Goal: Transaction & Acquisition: Purchase product/service

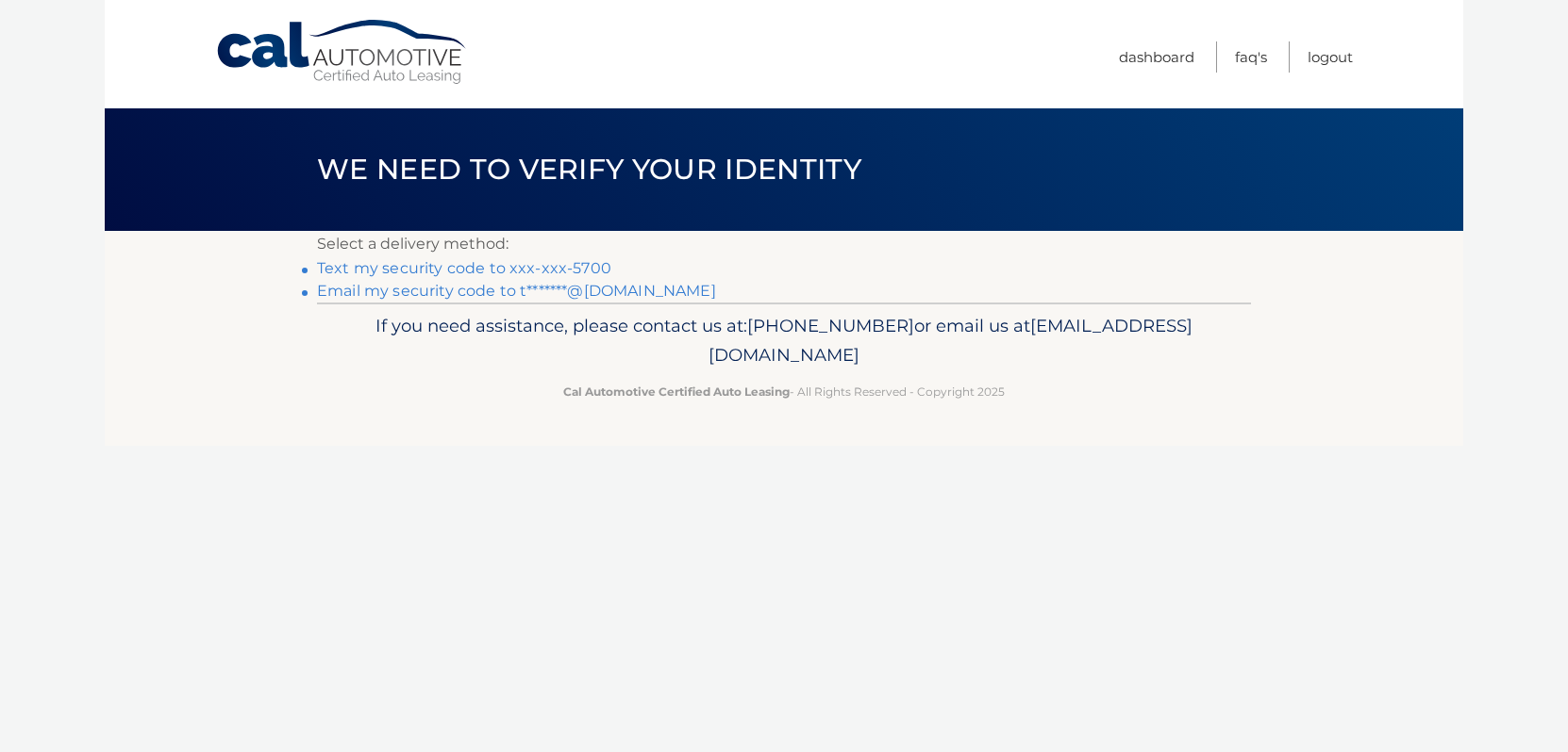
click at [393, 271] on link "Text my security code to xxx-xxx-5700" at bounding box center [464, 268] width 295 height 17
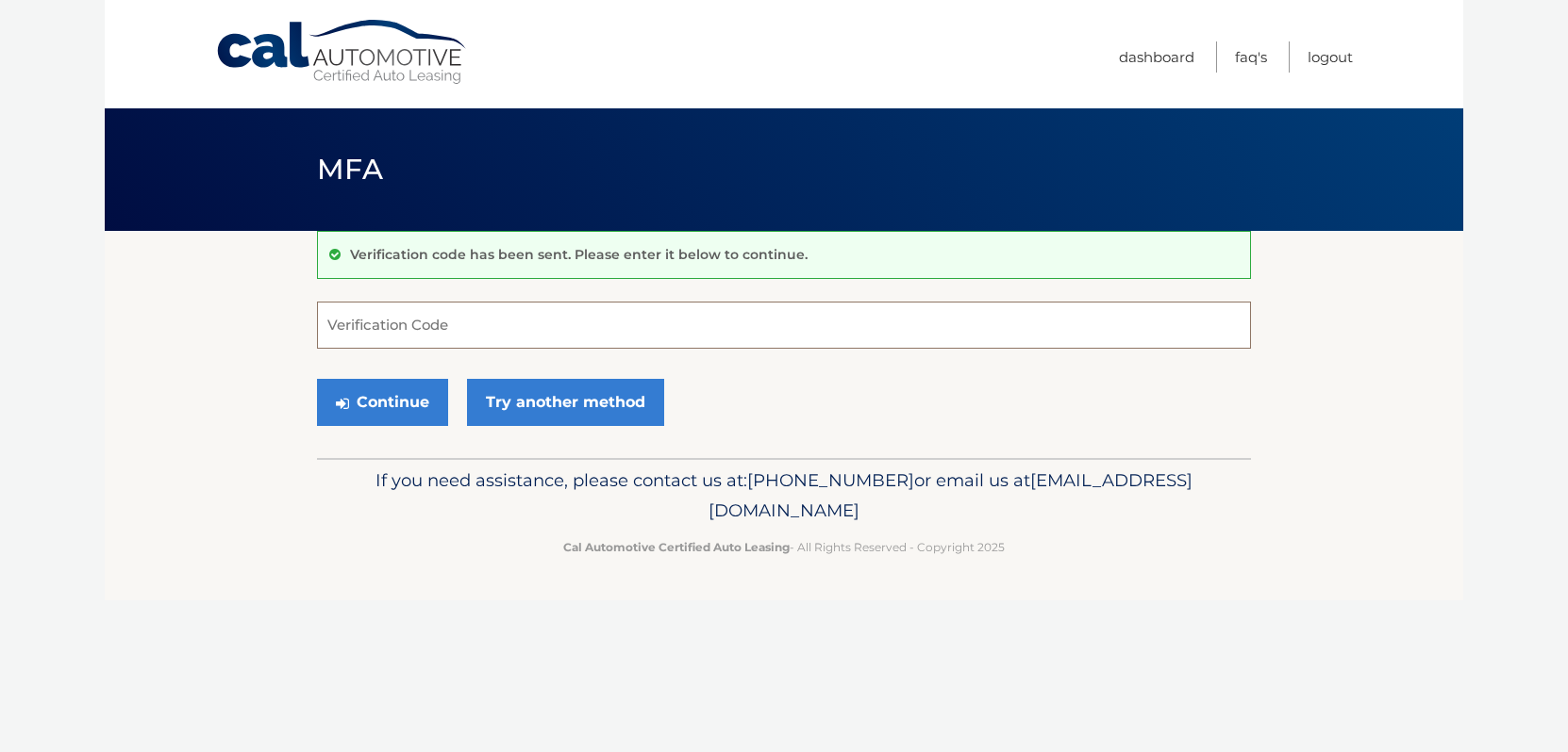
click at [371, 326] on input "Verification Code" at bounding box center [784, 325] width 934 height 47
type input "611371"
click at [373, 407] on button "Continue" at bounding box center [382, 402] width 131 height 47
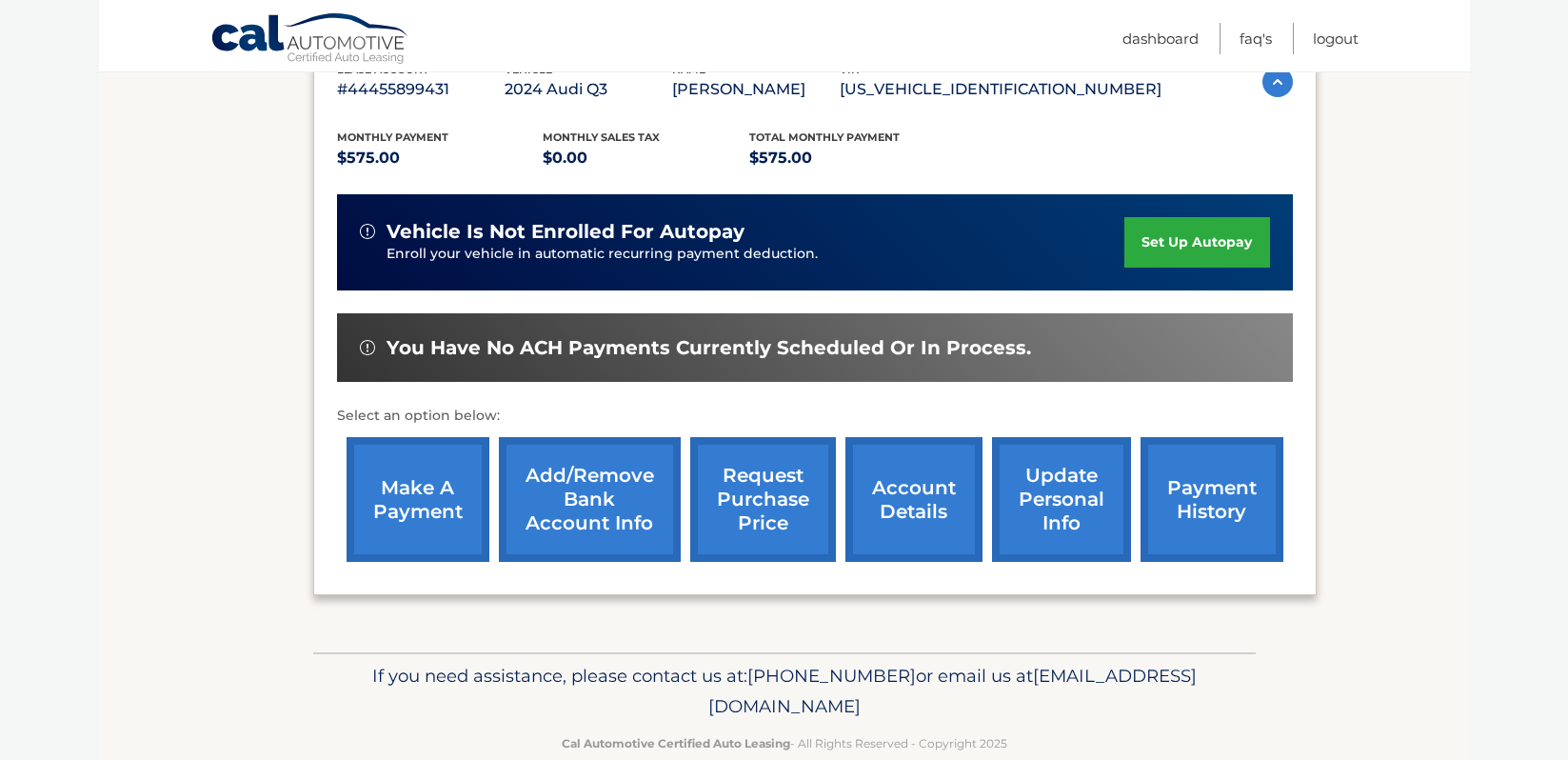
scroll to position [359, 0]
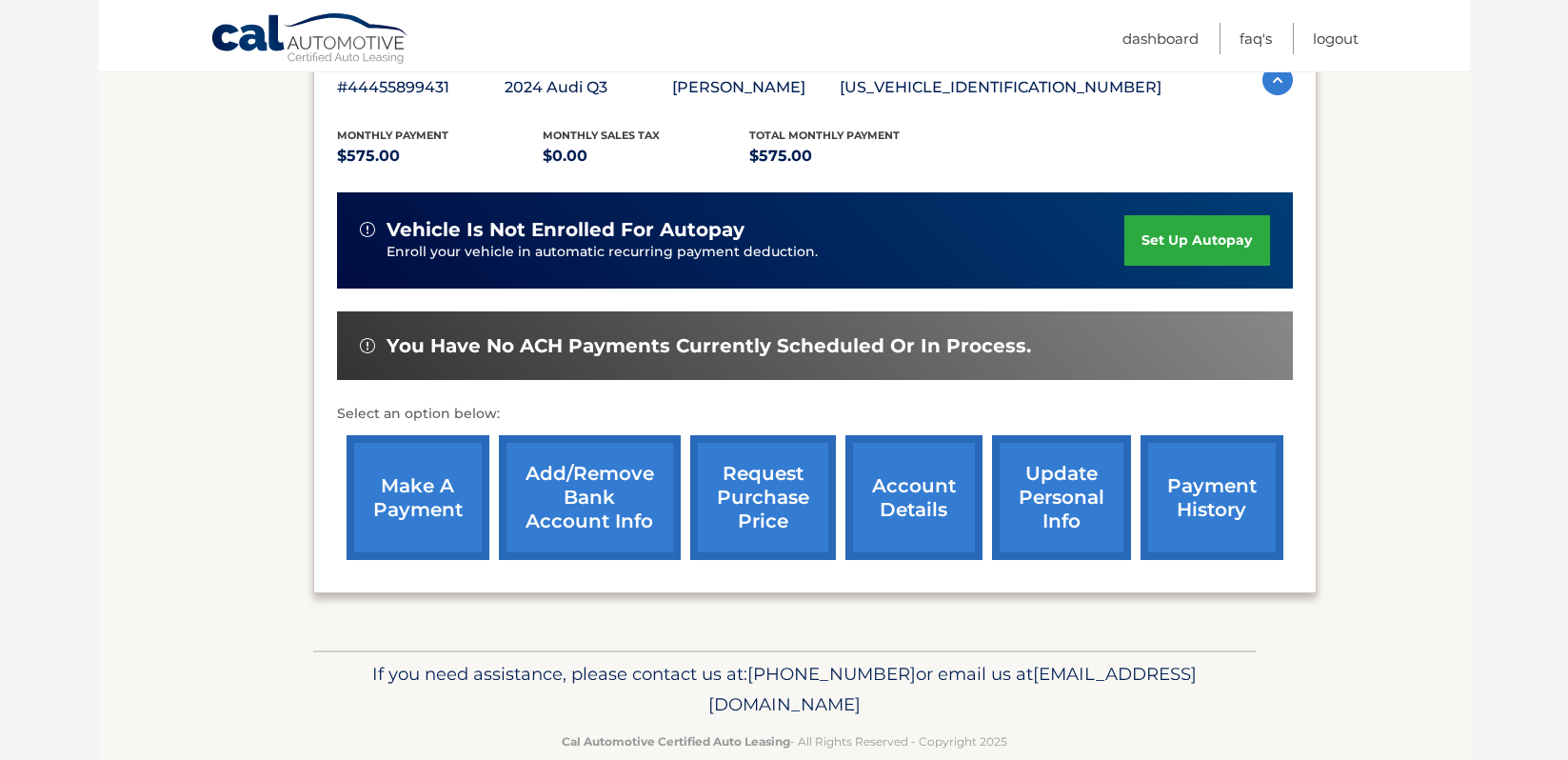
click at [415, 528] on link "make a payment" at bounding box center [418, 498] width 143 height 124
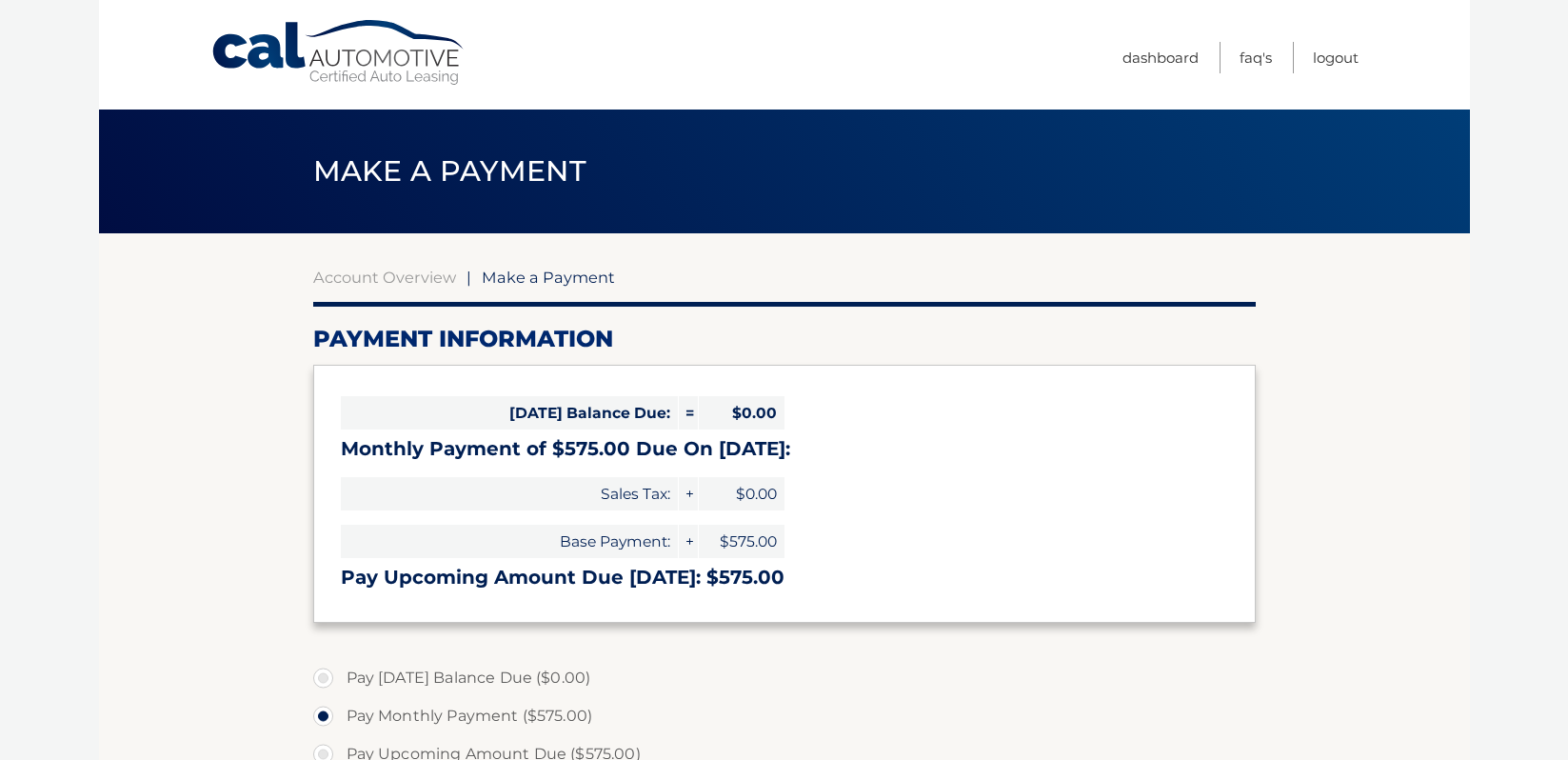
select select "YTQ4MWU0ODgtOTAyNi00NjAxLTljOTItNjk5MGM5NTFkZTQ0"
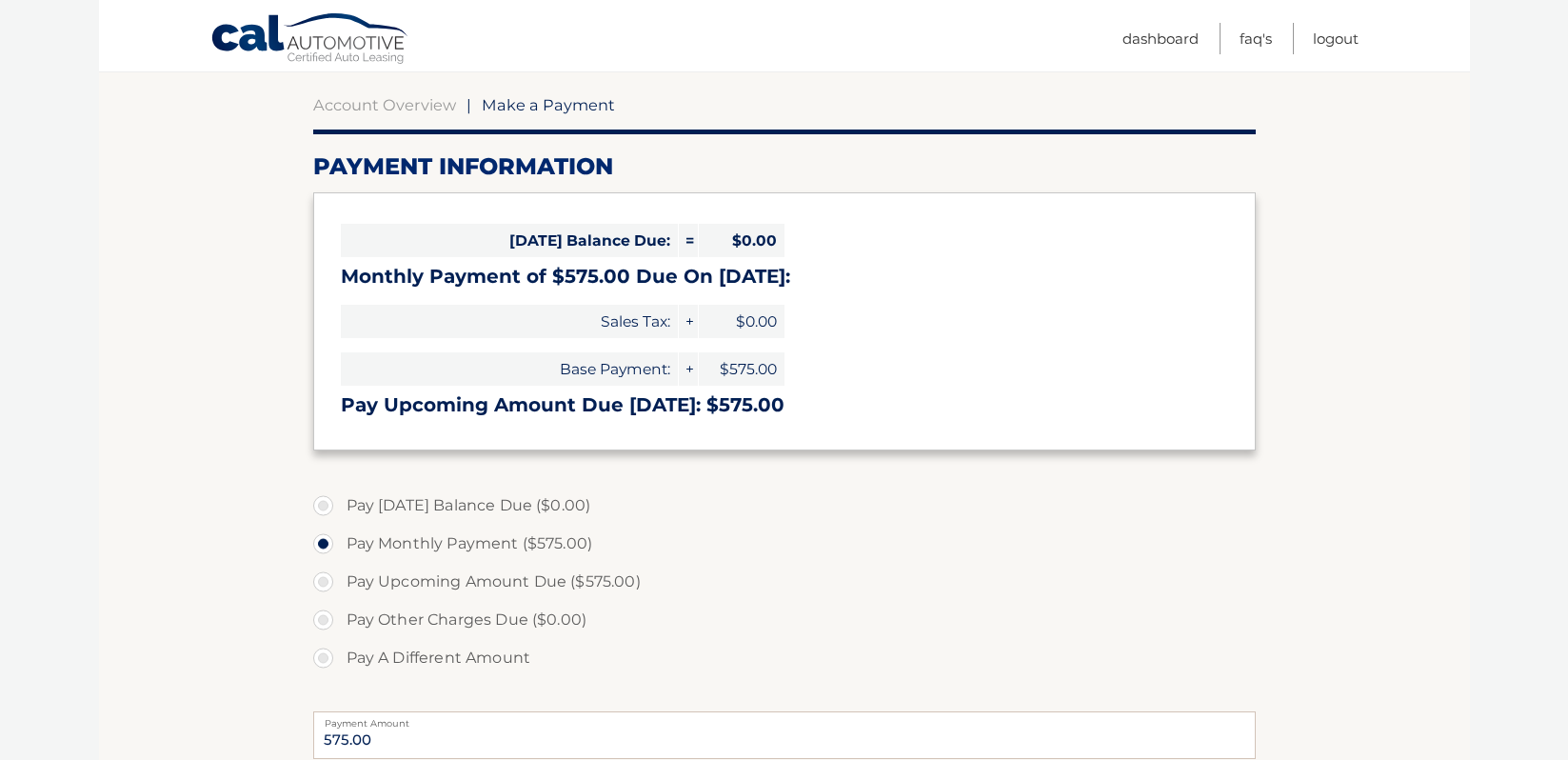
scroll to position [206, 0]
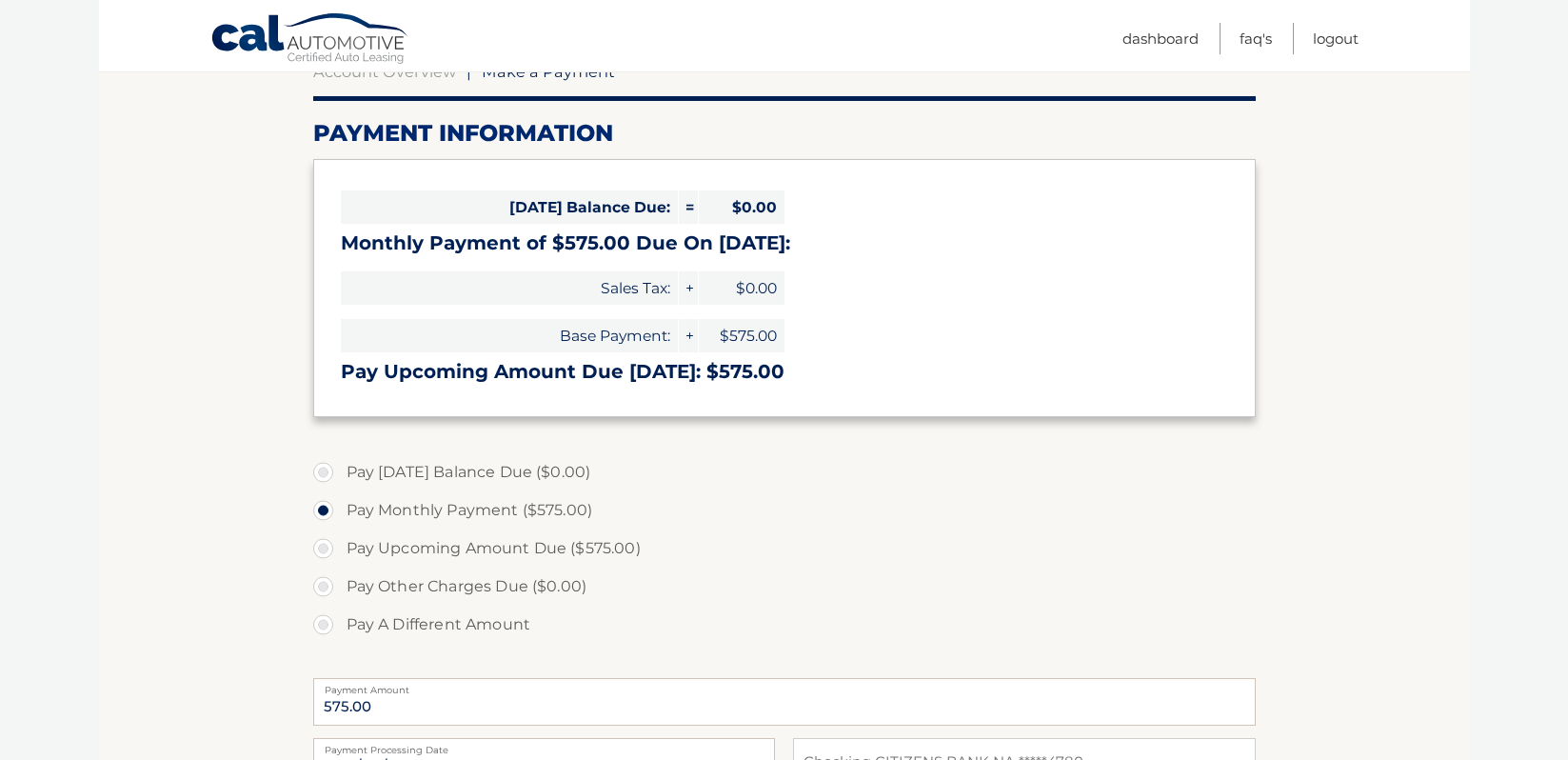
click at [335, 546] on label "Pay Upcoming Amount Due ($575.00)" at bounding box center [784, 548] width 943 height 38
click at [335, 546] on input "Pay Upcoming Amount Due ($575.00)" at bounding box center [330, 545] width 19 height 30
radio input "true"
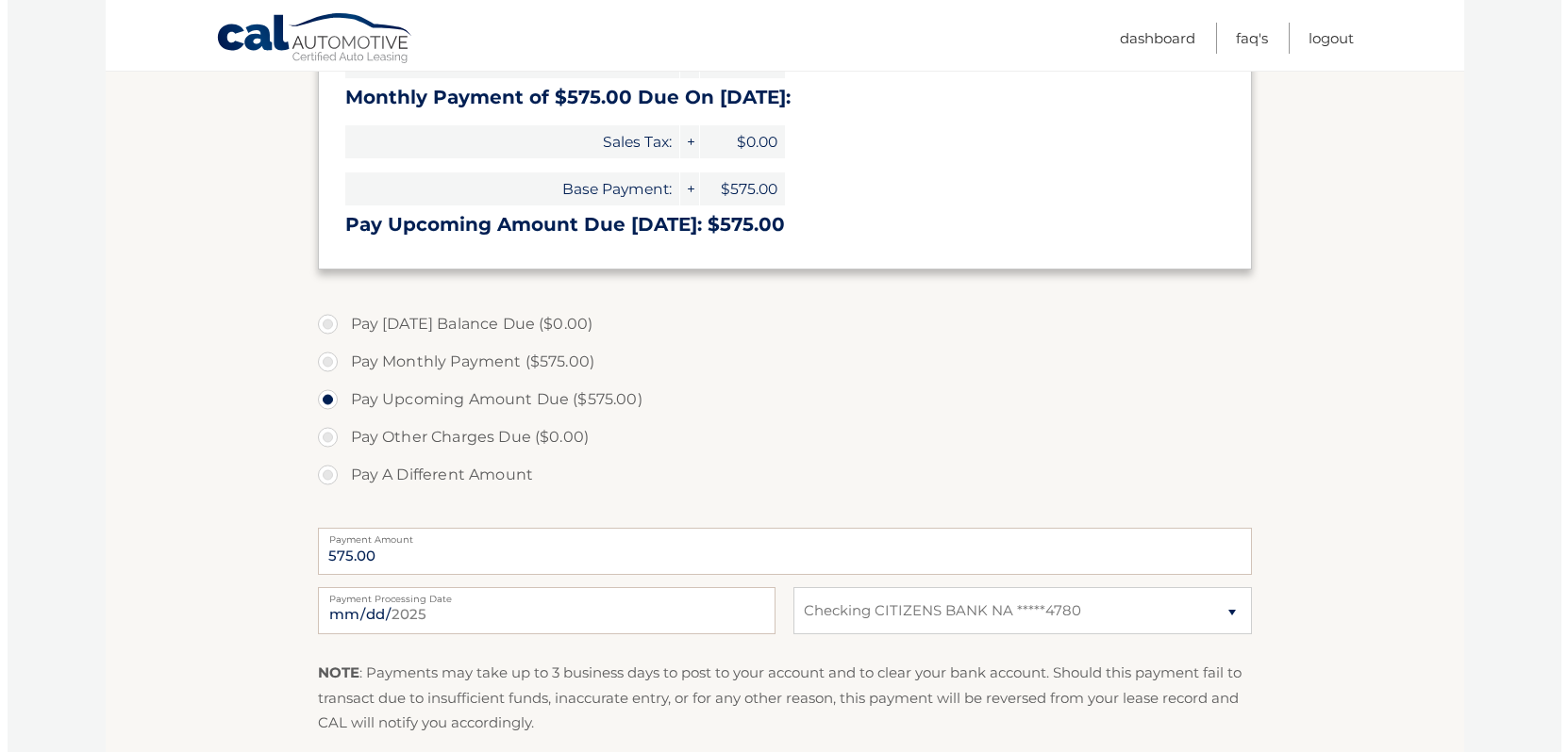
scroll to position [465, 0]
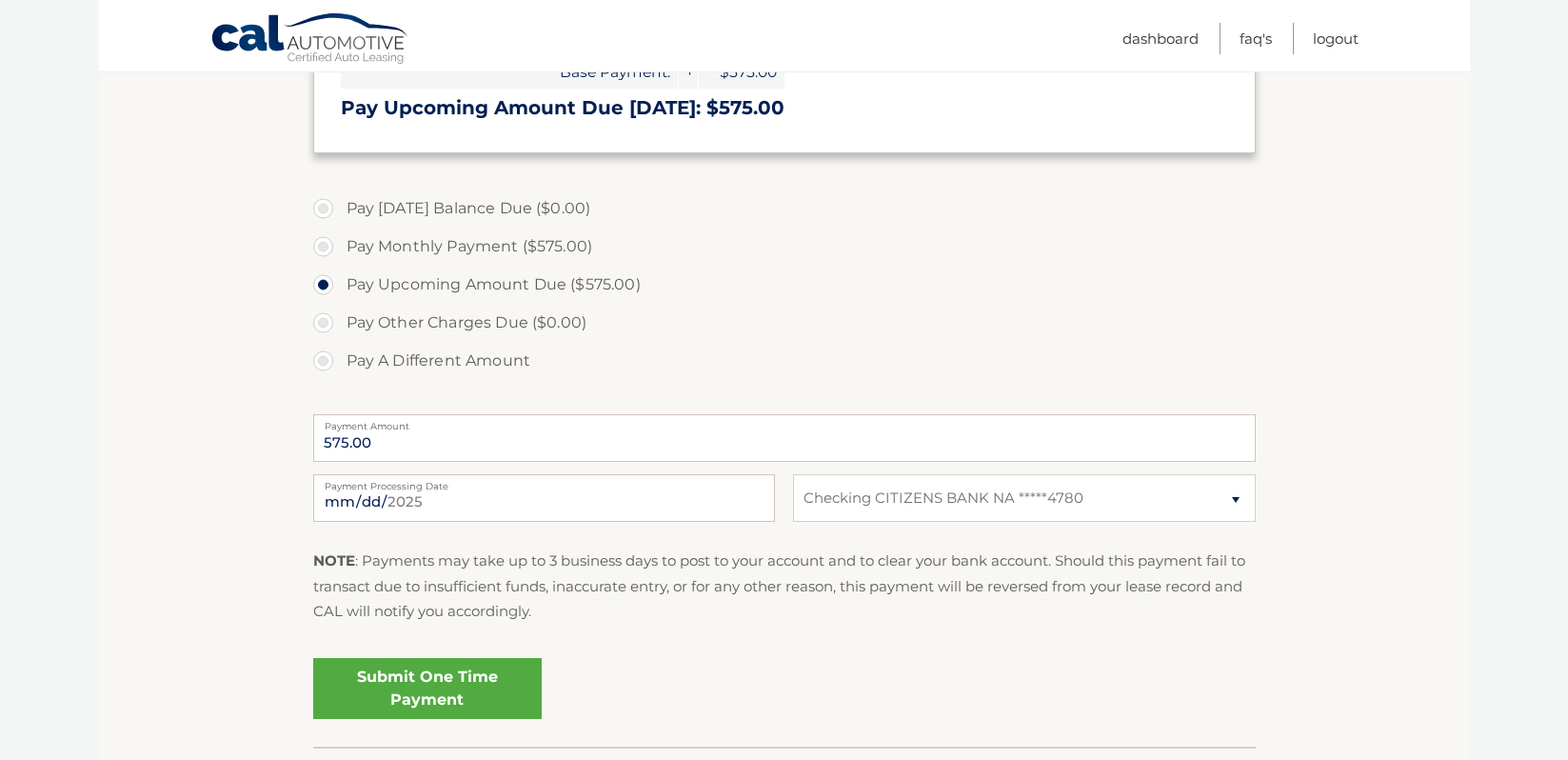
click at [446, 689] on link "Submit One Time Payment" at bounding box center [427, 689] width 228 height 61
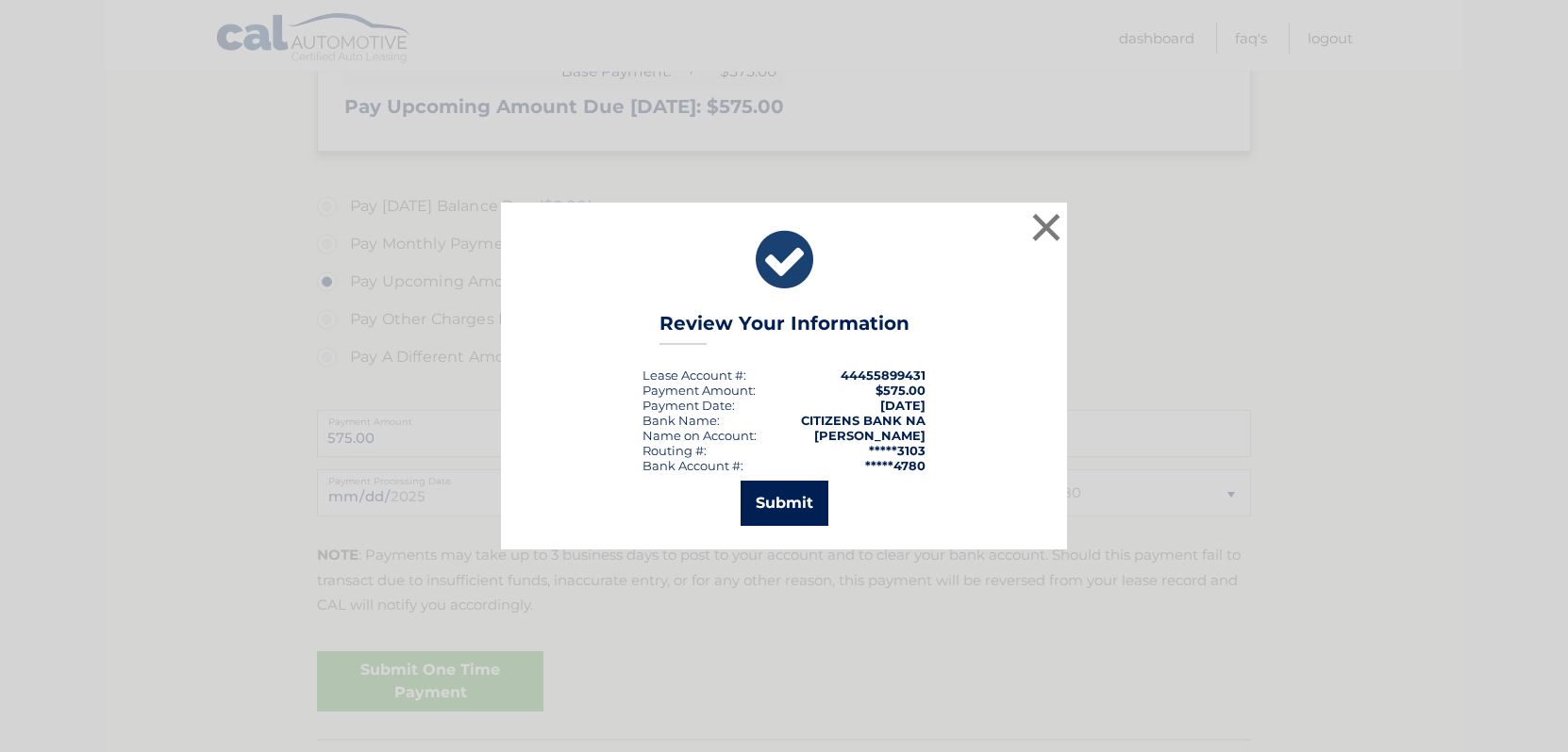
click at [779, 515] on button "Submit" at bounding box center [784, 503] width 87 height 46
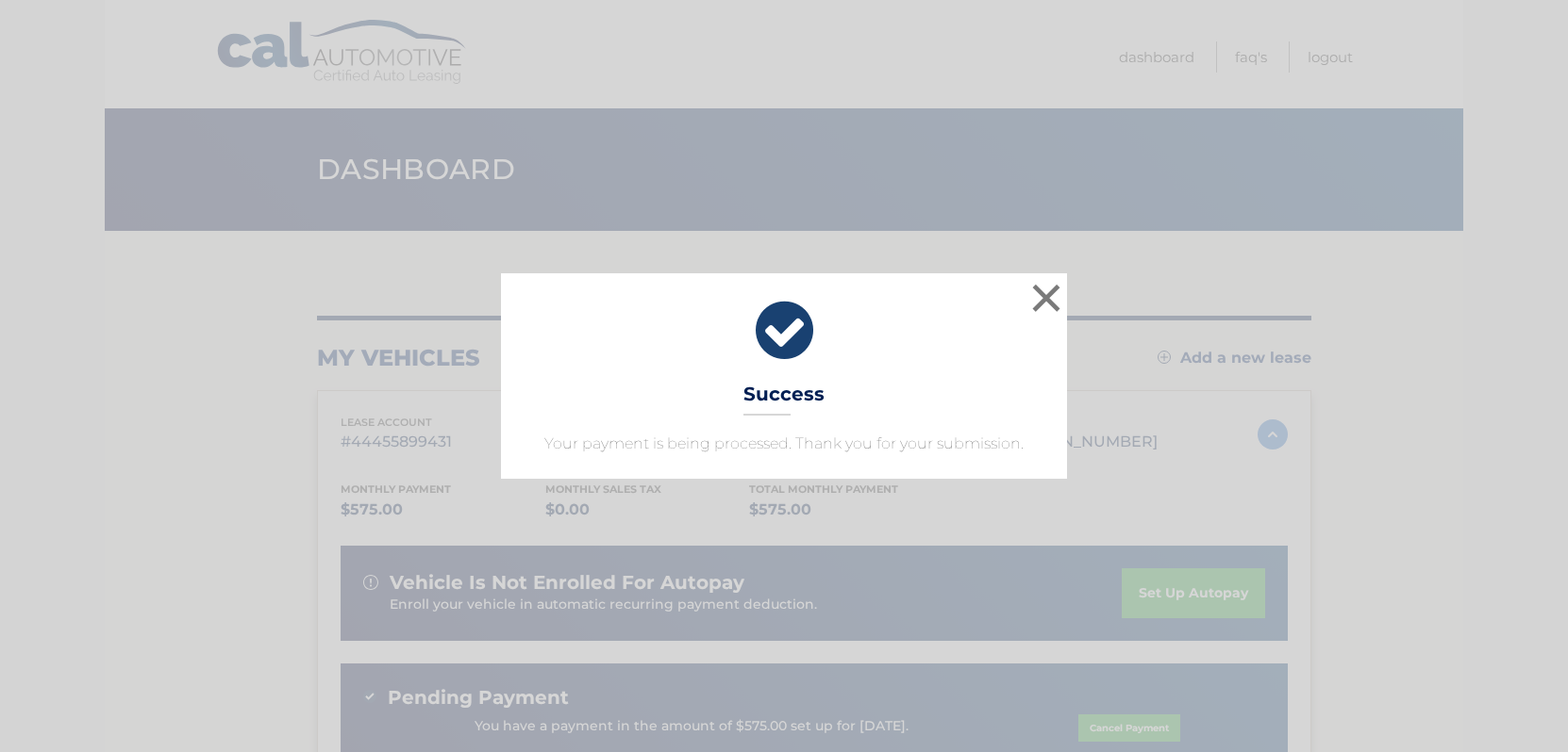
click at [1075, 306] on div "× Success Your payment is being processed. Thank you for your submission." at bounding box center [784, 376] width 1552 height 205
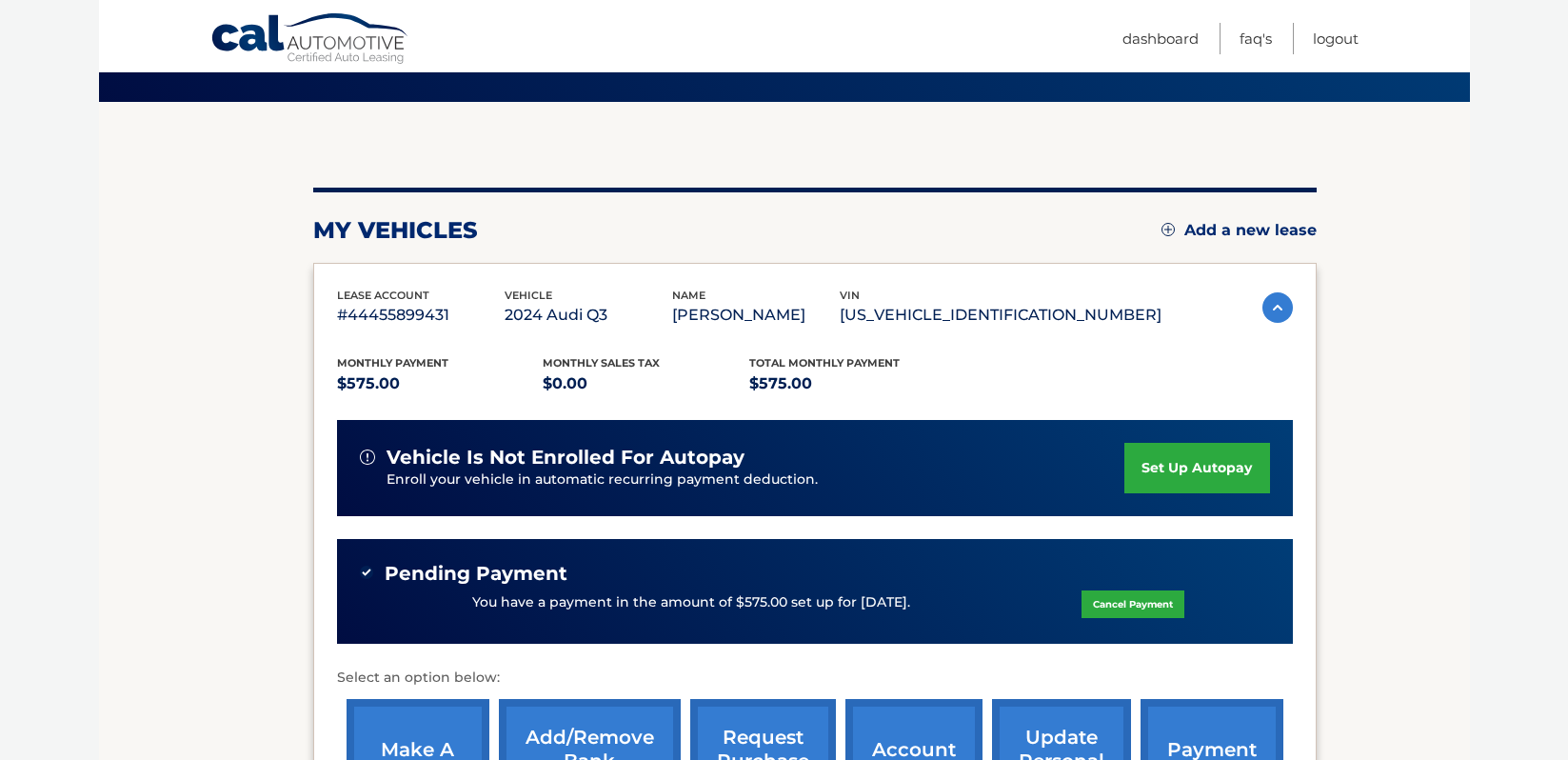
scroll to position [322, 0]
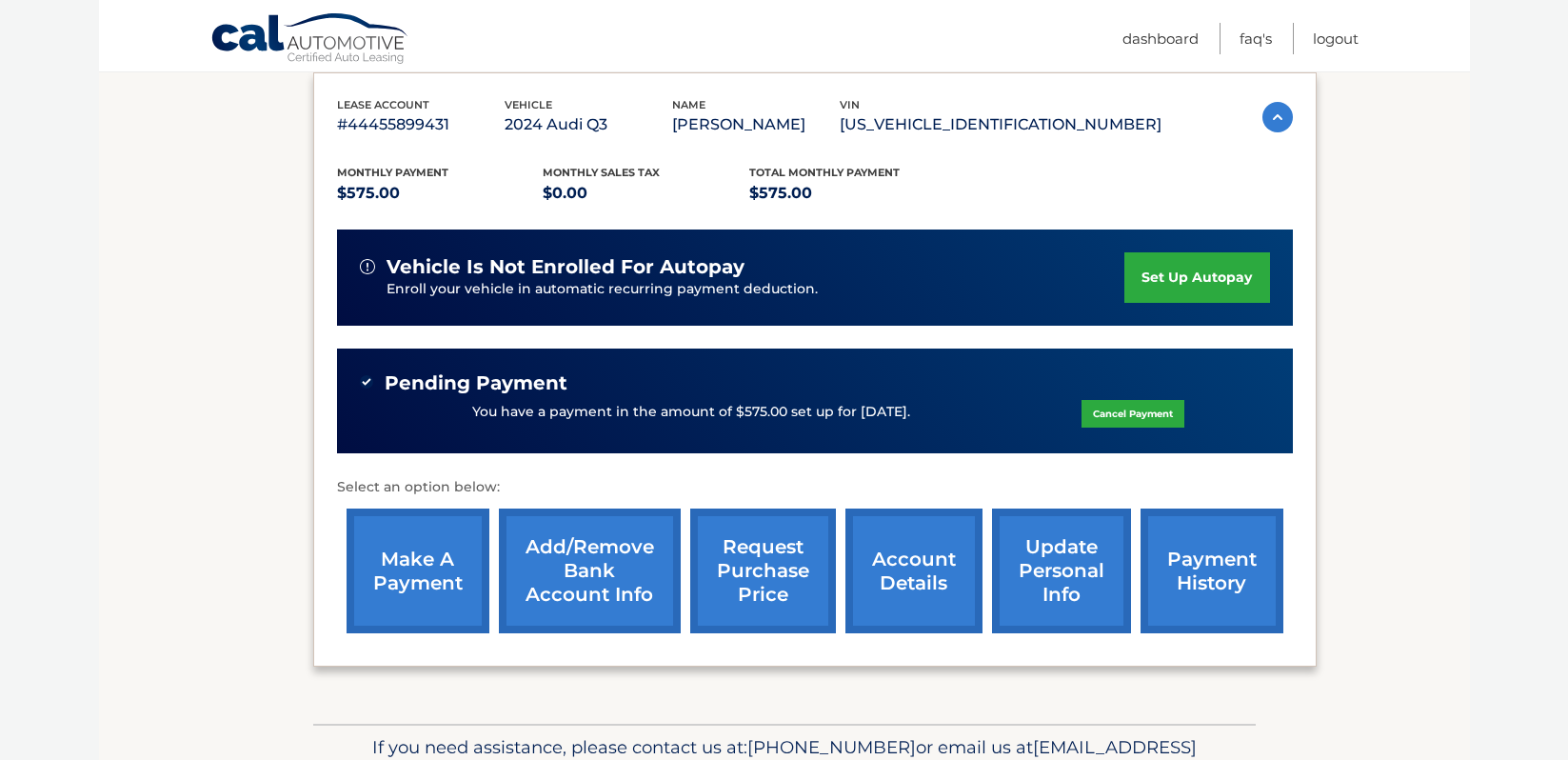
click at [497, 406] on p "You have a payment in the amount of $575.00 set up for [DATE]." at bounding box center [692, 412] width 438 height 21
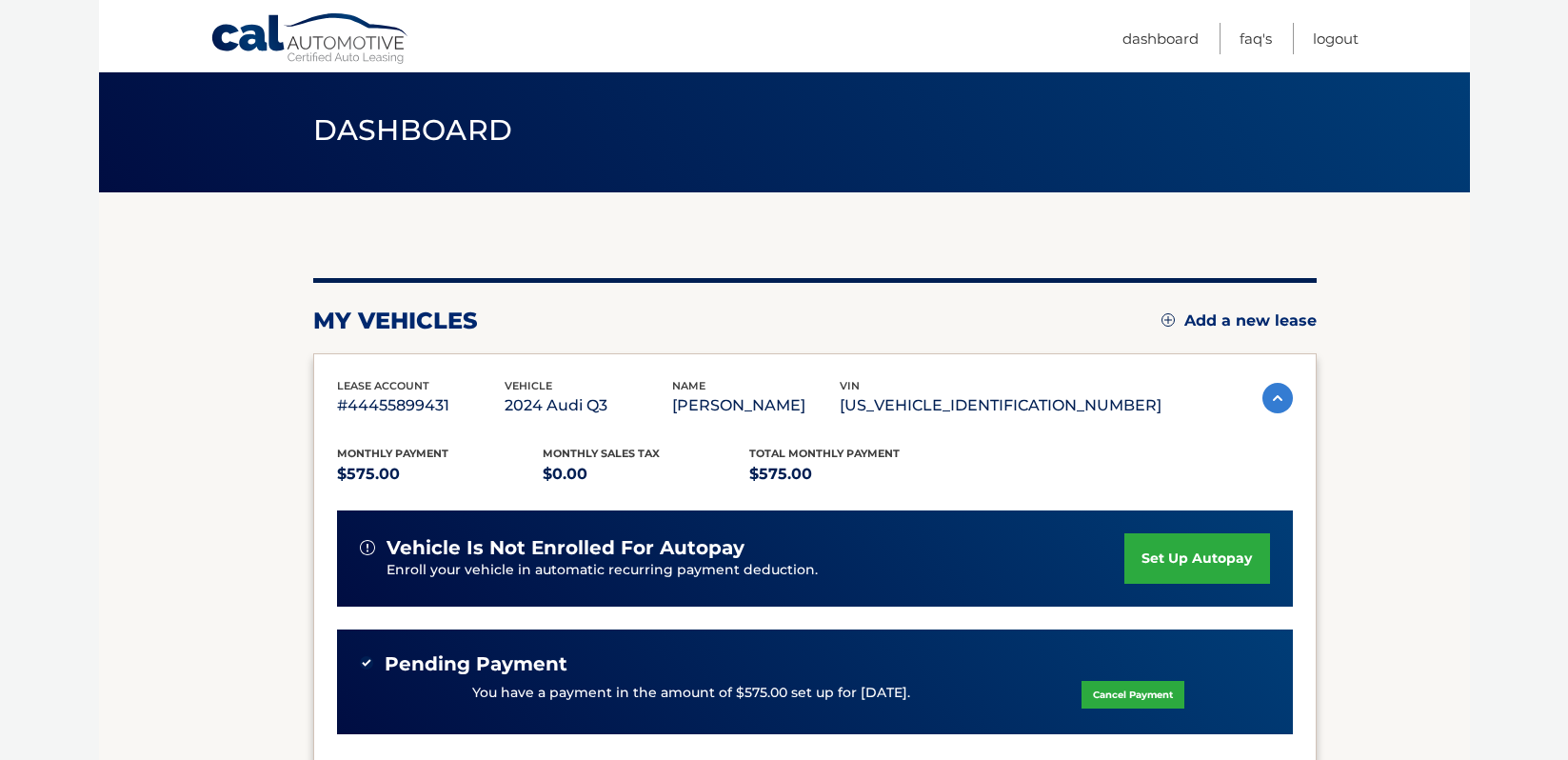
scroll to position [0, 0]
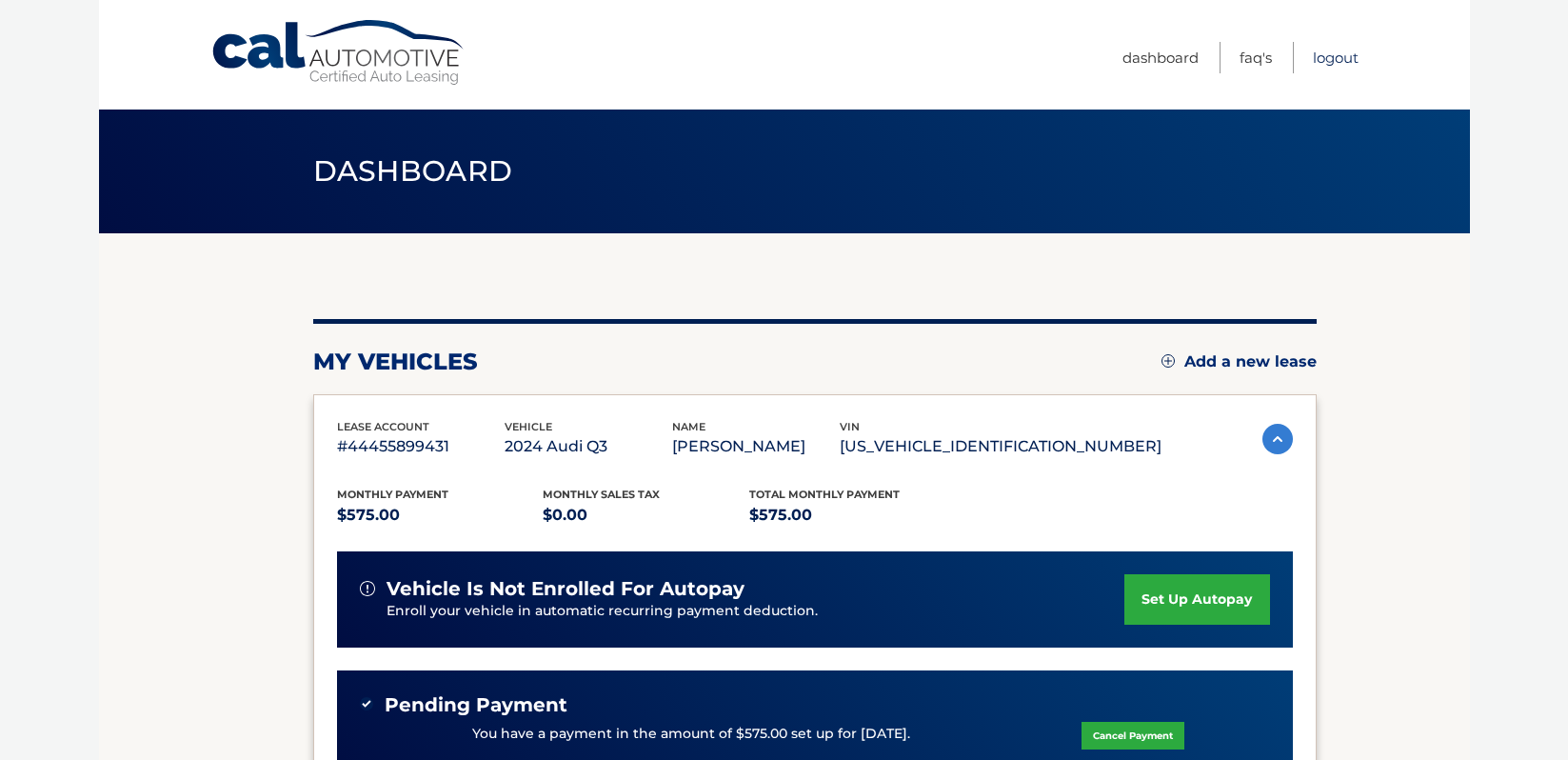
click at [1324, 56] on link "Logout" at bounding box center [1336, 58] width 46 height 31
